Goal: Check status: Check status

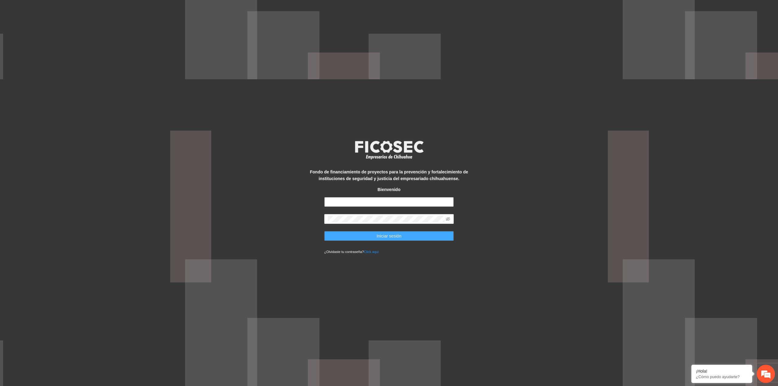
type input "**********"
click at [373, 234] on button "Iniciar sesión" at bounding box center [389, 236] width 130 height 10
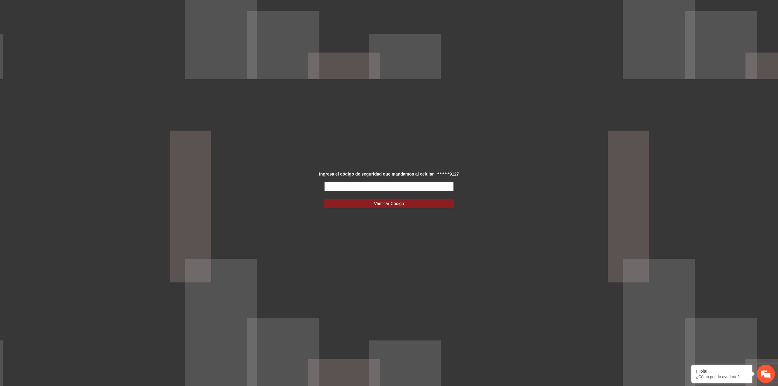
click at [362, 185] on input "text" at bounding box center [389, 187] width 130 height 10
type input "******"
click at [324, 199] on button "Verificar Código" at bounding box center [389, 204] width 130 height 10
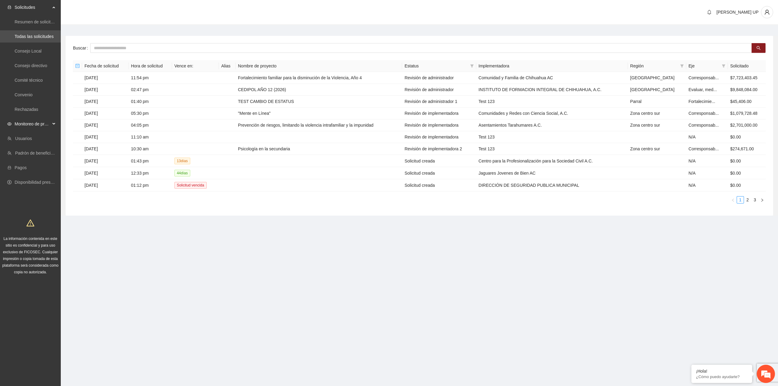
click at [25, 123] on span "Monitoreo de proyectos" at bounding box center [33, 124] width 36 height 12
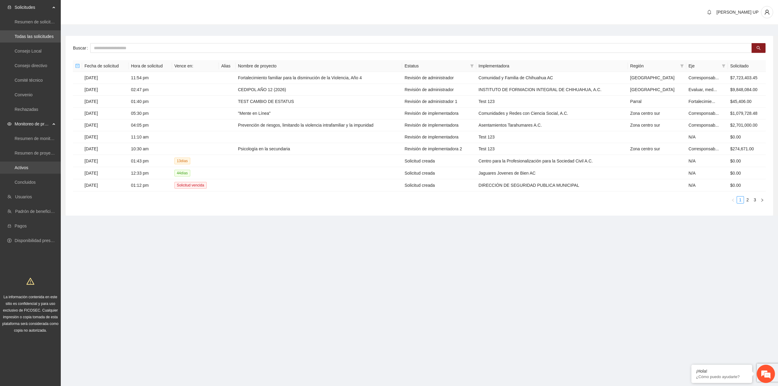
click at [26, 170] on link "Activos" at bounding box center [22, 167] width 14 height 5
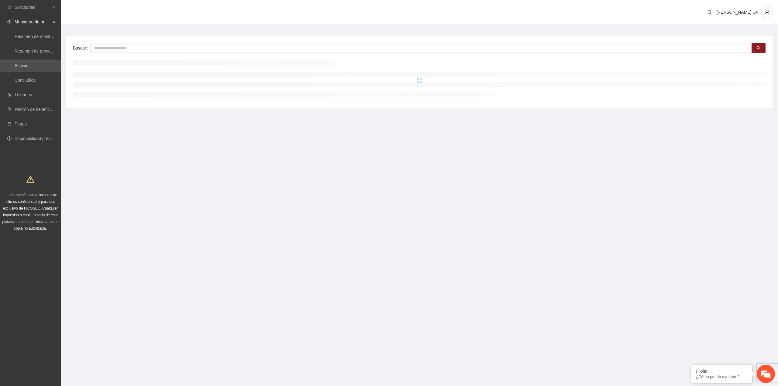
click at [106, 43] on div "Buscar" at bounding box center [419, 72] width 707 height 72
click at [108, 45] on input "text" at bounding box center [421, 48] width 662 height 10
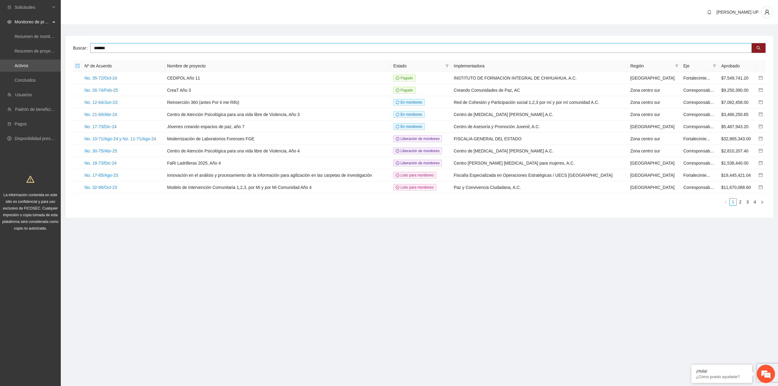
type input "*******"
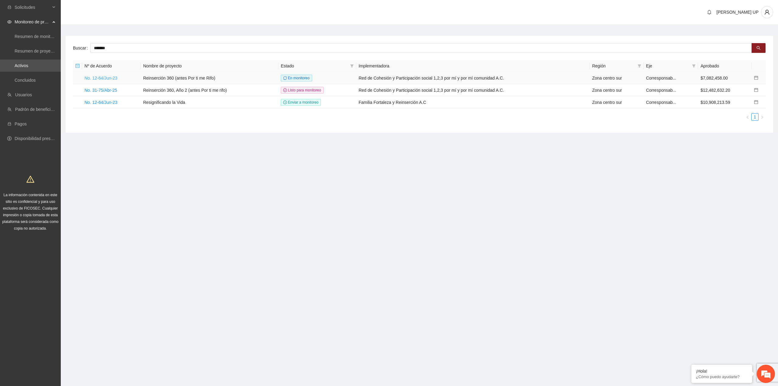
click at [103, 79] on link "No. 12-64/Jun-23" at bounding box center [100, 78] width 33 height 5
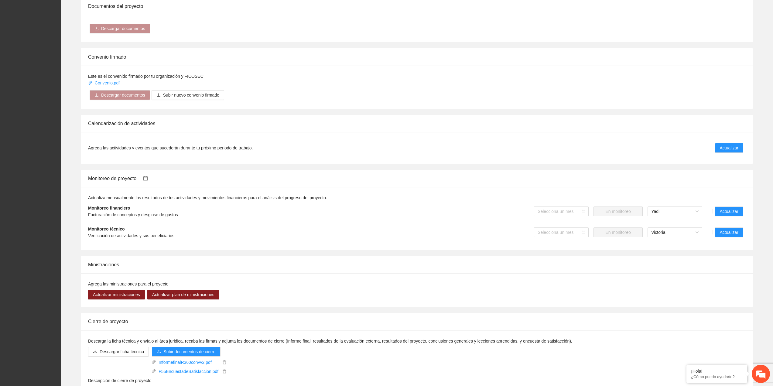
scroll to position [535, 0]
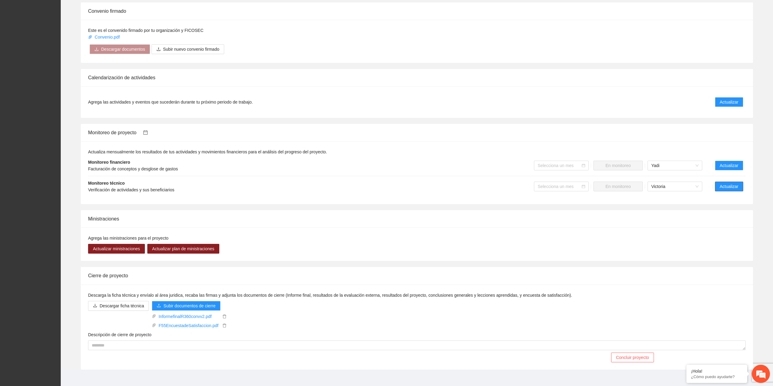
click at [736, 183] on span "Actualizar" at bounding box center [729, 186] width 19 height 7
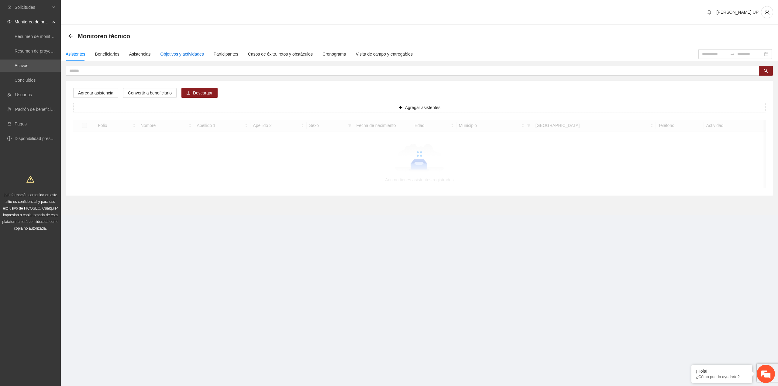
click at [194, 57] on div "Objetivos y actividades" at bounding box center [181, 54] width 43 height 7
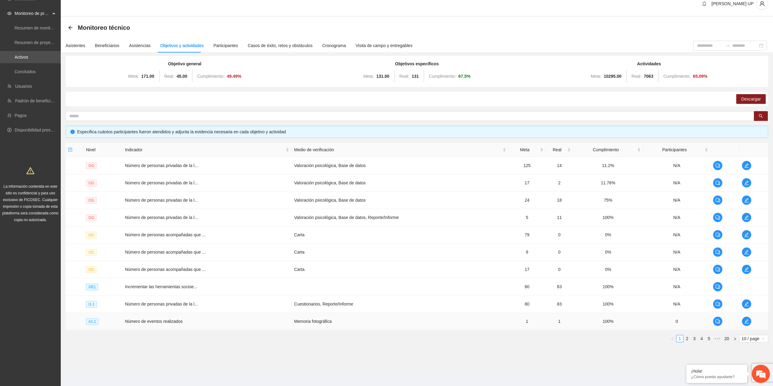
scroll to position [11, 0]
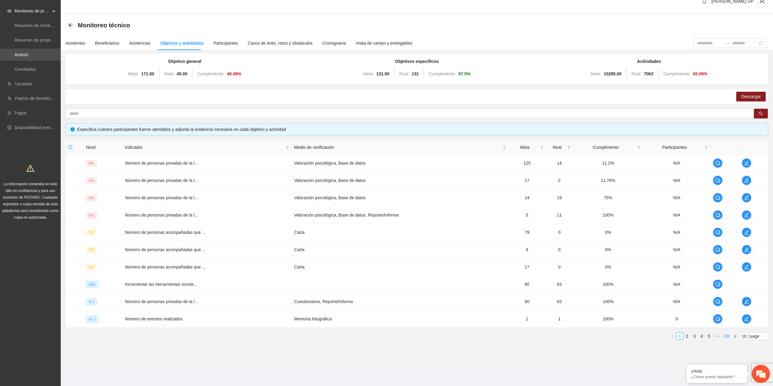
click at [728, 337] on link "20" at bounding box center [727, 336] width 9 height 7
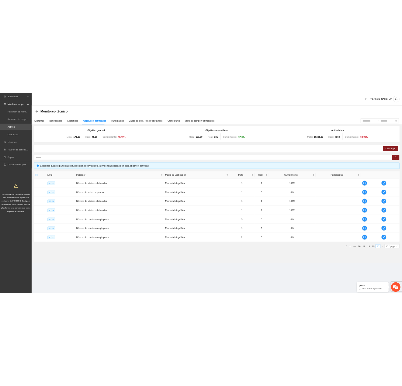
scroll to position [0, 0]
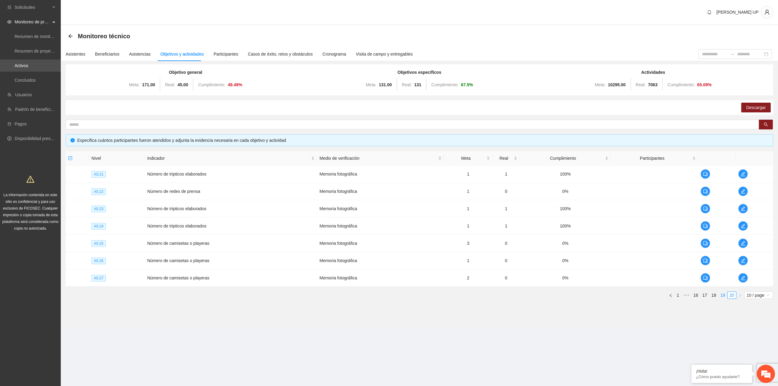
click at [724, 296] on link "19" at bounding box center [722, 295] width 9 height 7
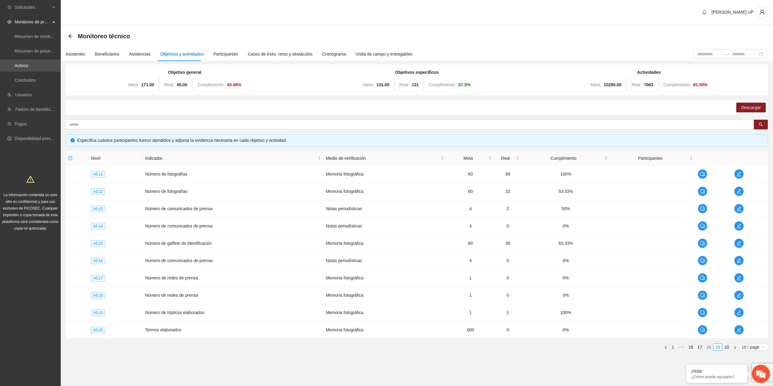
click at [711, 349] on link "18" at bounding box center [709, 347] width 9 height 7
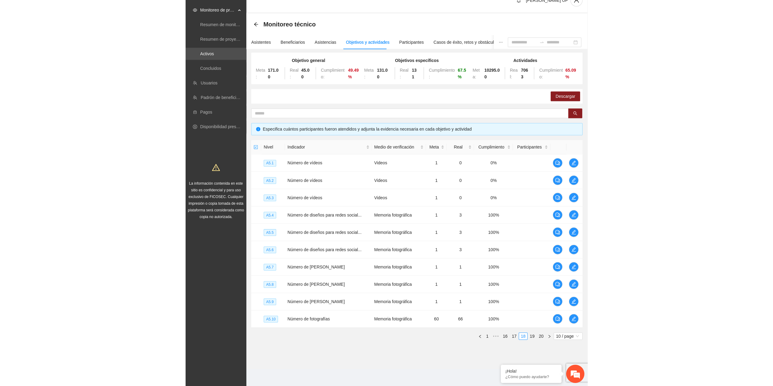
scroll to position [11, 0]
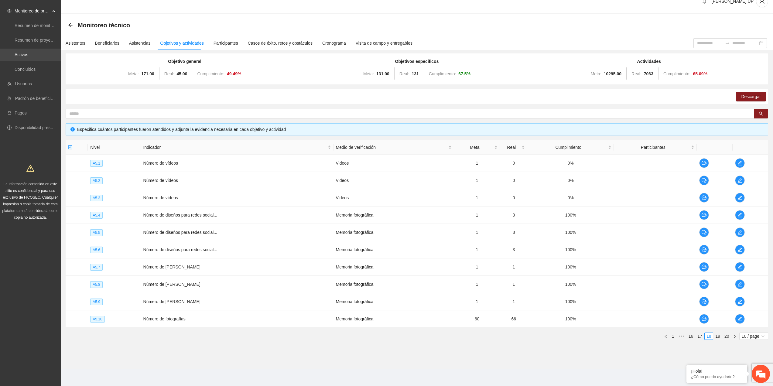
click at [28, 57] on link "Activos" at bounding box center [22, 54] width 14 height 5
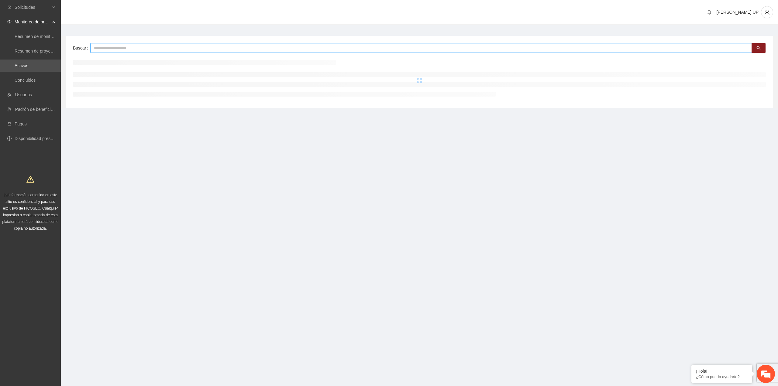
click at [119, 49] on input "text" at bounding box center [421, 48] width 662 height 10
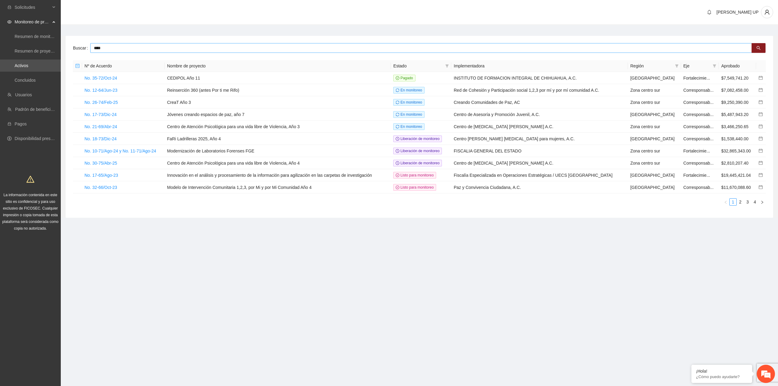
type input "****"
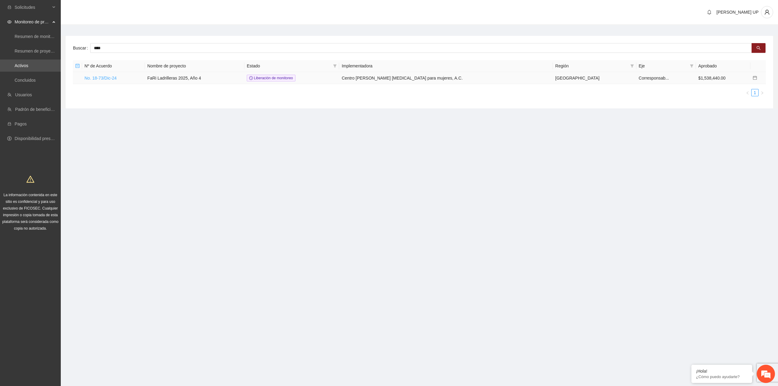
click at [108, 81] on td "No. 18-73/Dic-24" at bounding box center [113, 78] width 63 height 12
click at [108, 79] on link "No. 18-73/Dic-24" at bounding box center [100, 78] width 32 height 5
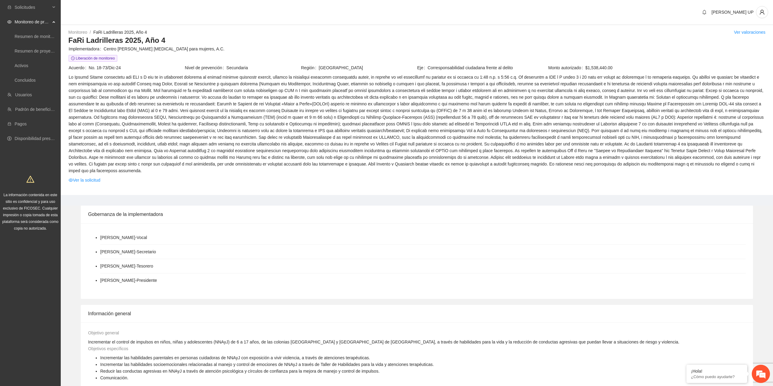
click at [84, 169] on td at bounding box center [416, 125] width 697 height 103
click at [83, 177] on link "Ver la solicitud" at bounding box center [85, 180] width 32 height 7
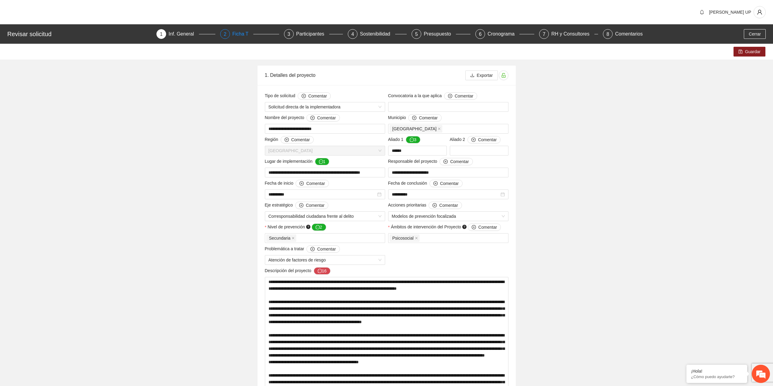
click at [230, 35] on div "2" at bounding box center [225, 34] width 10 height 10
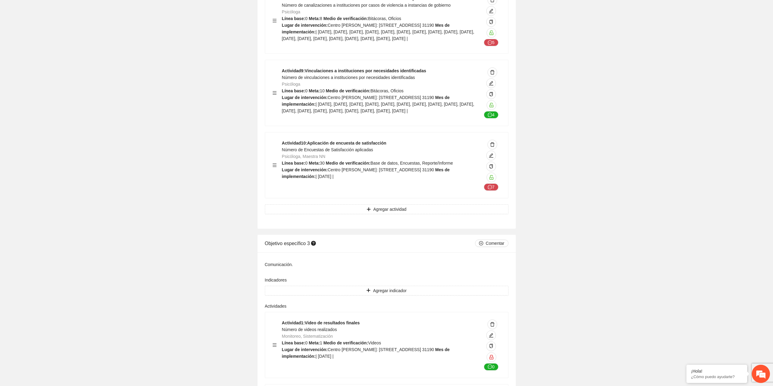
scroll to position [2006, 0]
